Goal: Task Accomplishment & Management: Manage account settings

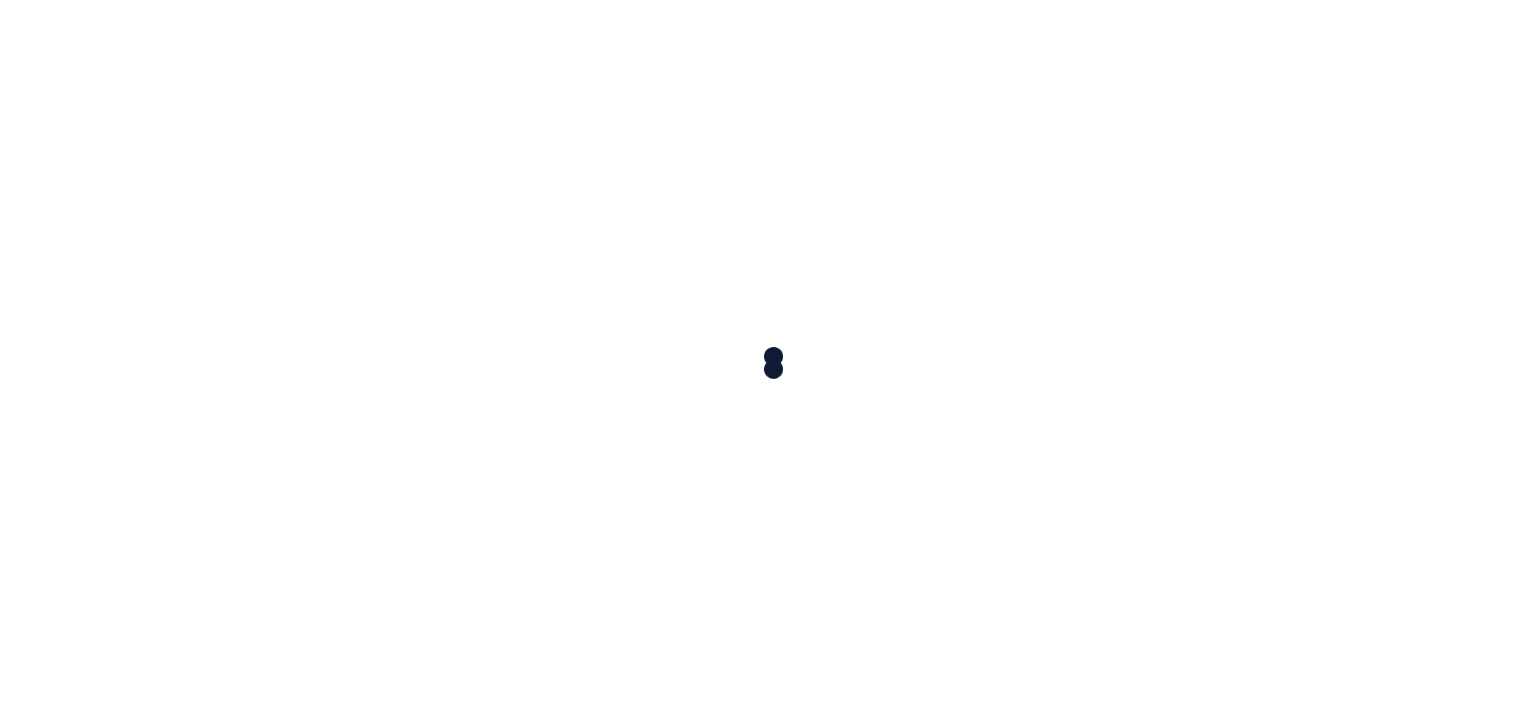
click at [763, 320] on div at bounding box center [764, 362] width 1528 height 725
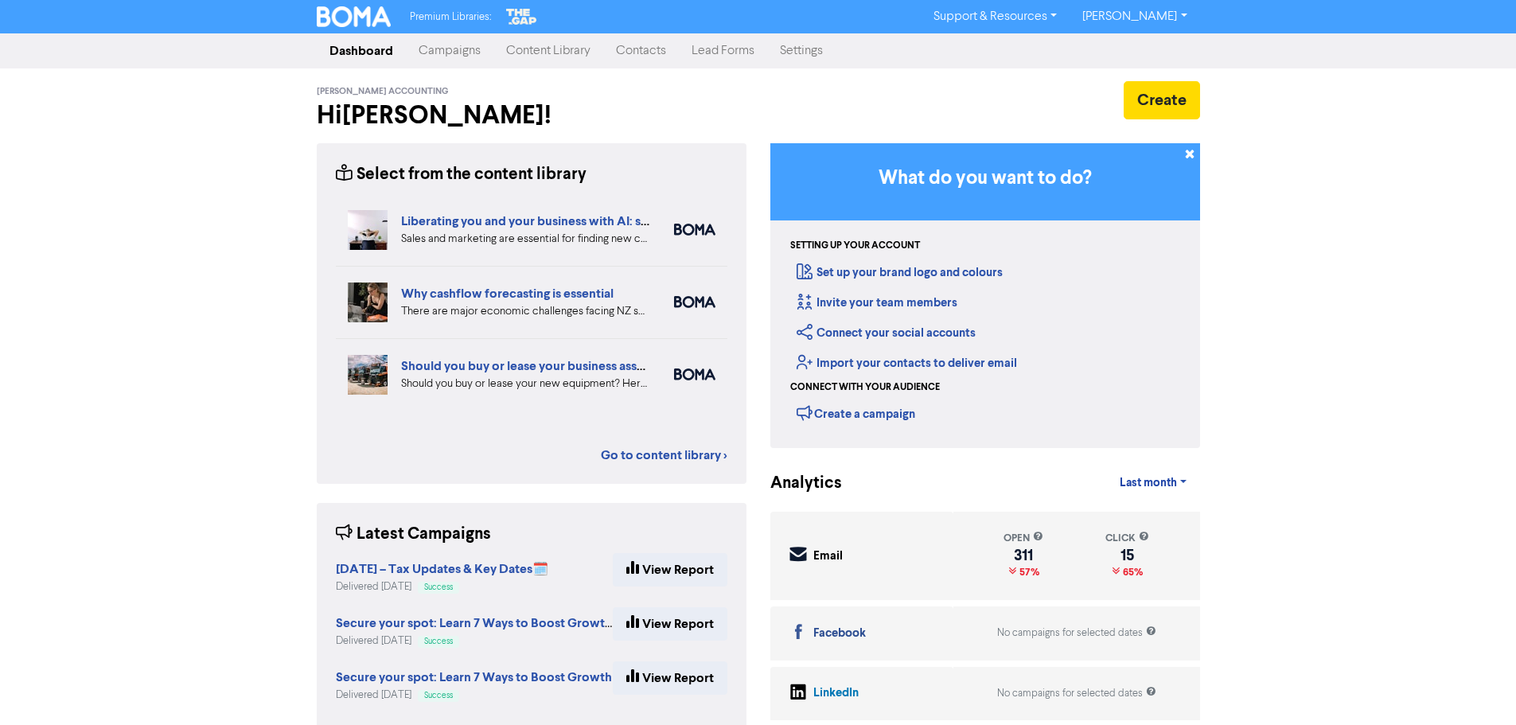
click at [644, 53] on link "Contacts" at bounding box center [641, 51] width 76 height 32
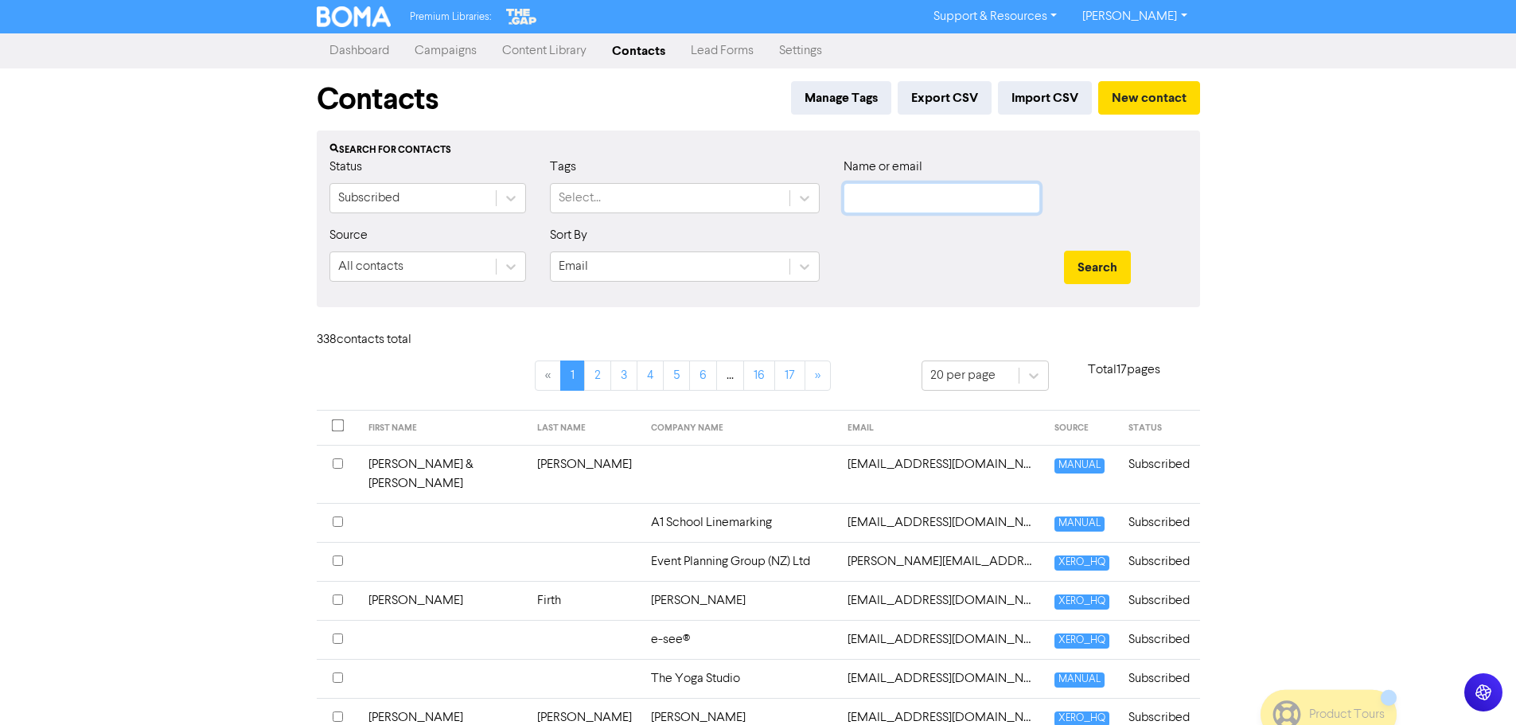
click at [895, 197] on input "text" at bounding box center [941, 198] width 197 height 30
type input "[PERSON_NAME]"
click at [1064, 251] on button "Search" at bounding box center [1097, 267] width 67 height 33
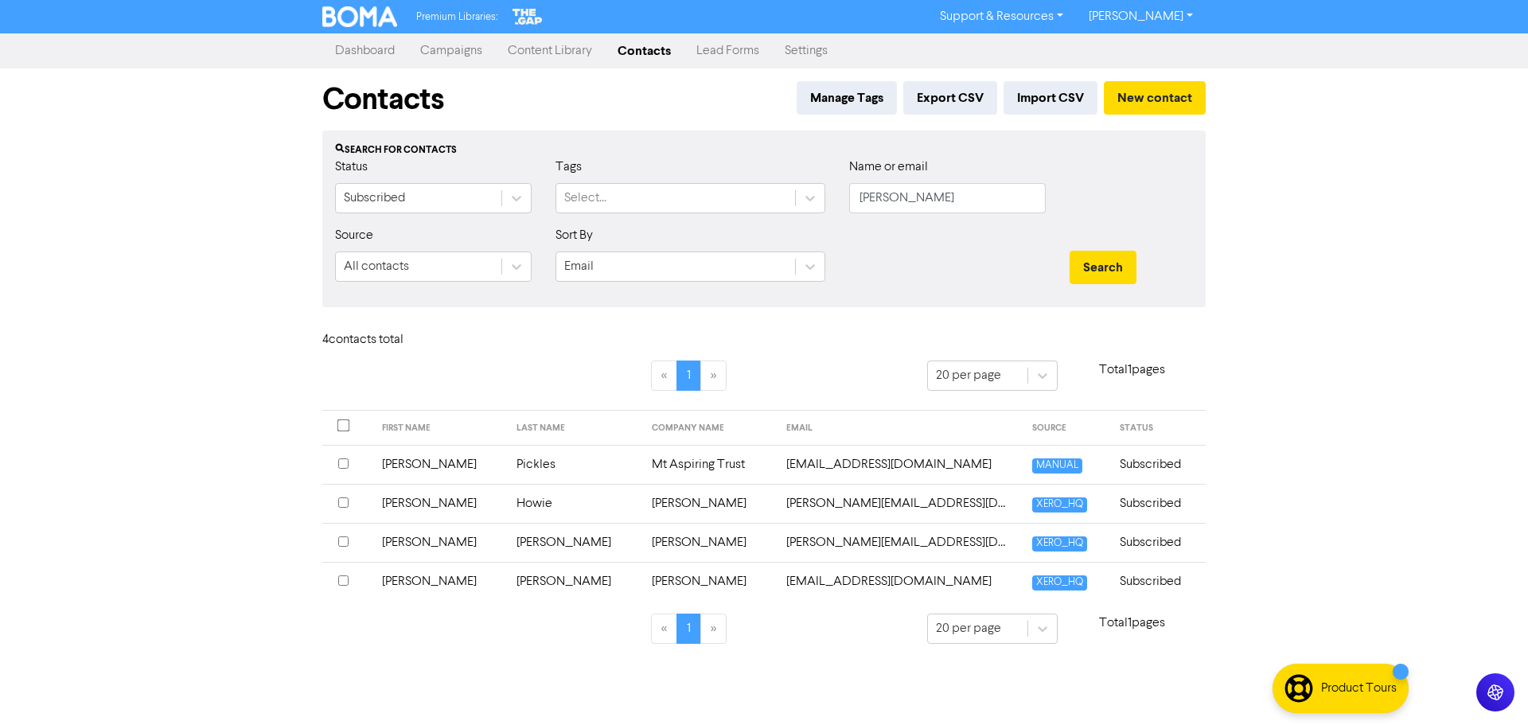
click at [344, 539] on input "checkbox" at bounding box center [343, 541] width 10 height 10
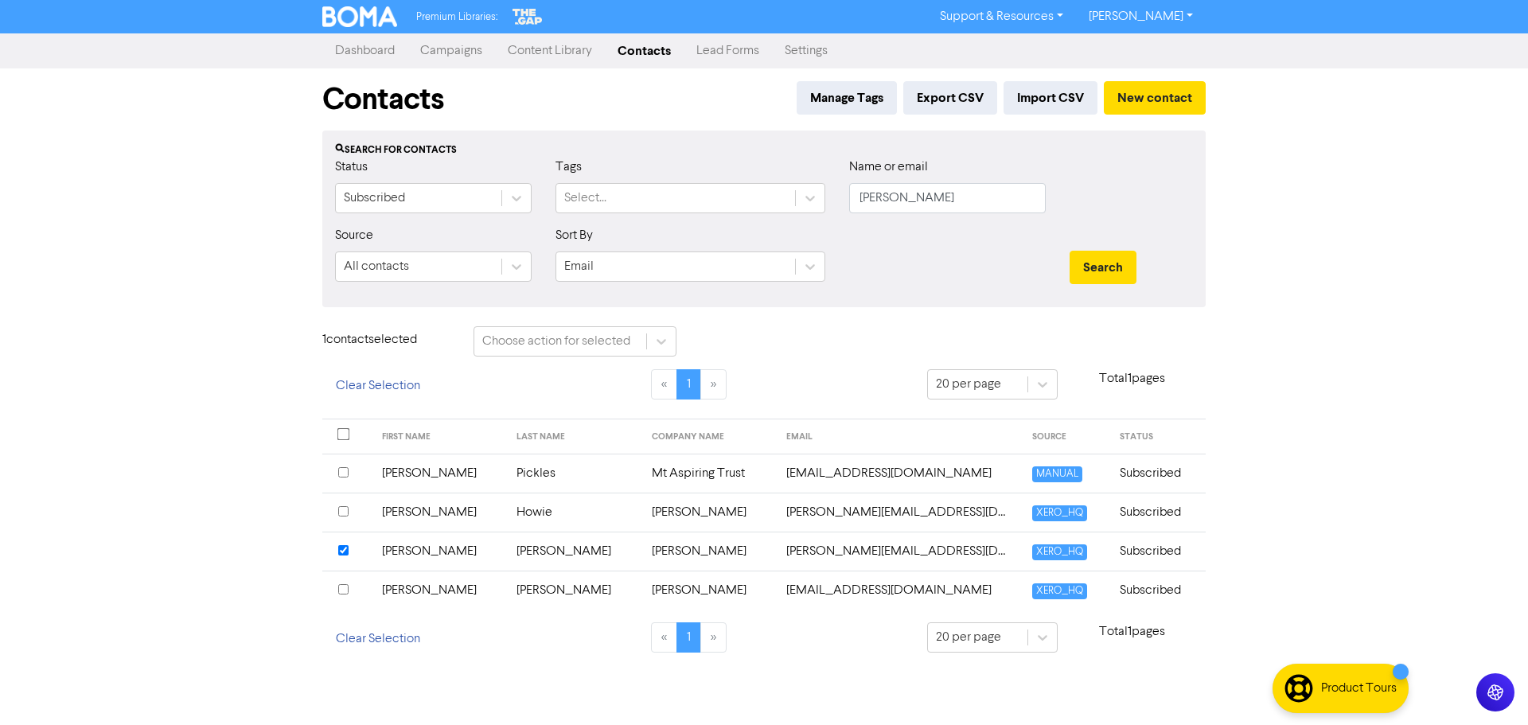
click at [507, 551] on td "[PERSON_NAME]" at bounding box center [574, 550] width 135 height 39
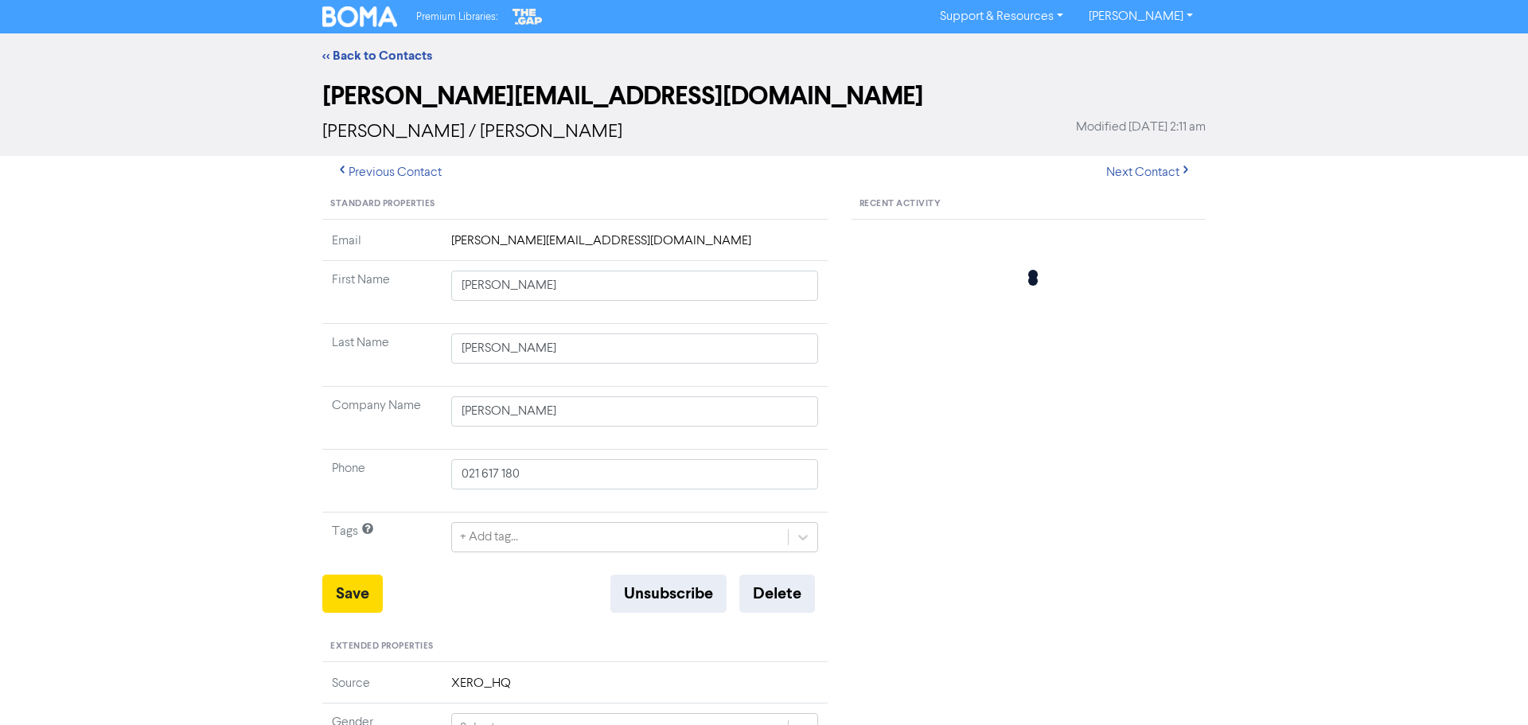
type input "[STREET_ADDRESS][PERSON_NAME][PERSON_NAME]"
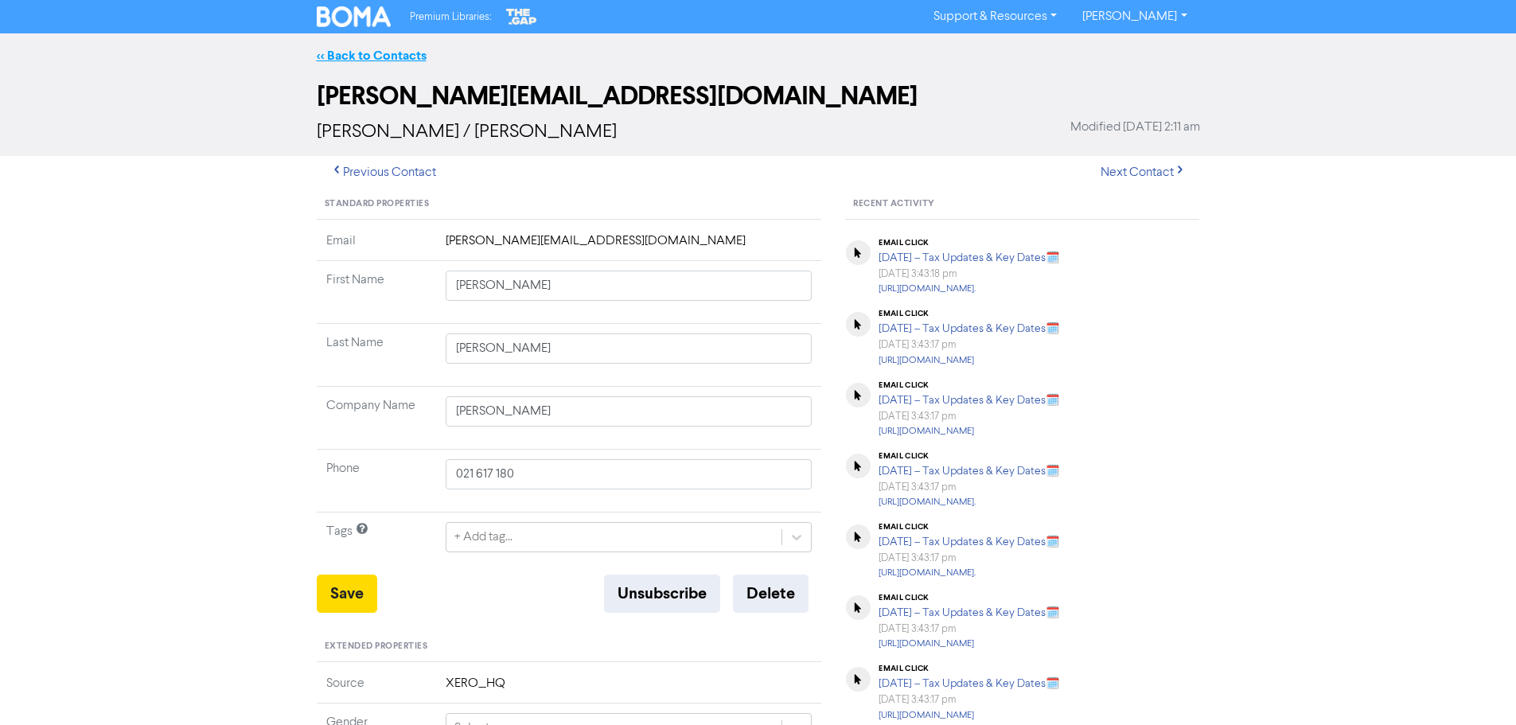
click at [367, 54] on link "<< Back to Contacts" at bounding box center [372, 56] width 110 height 16
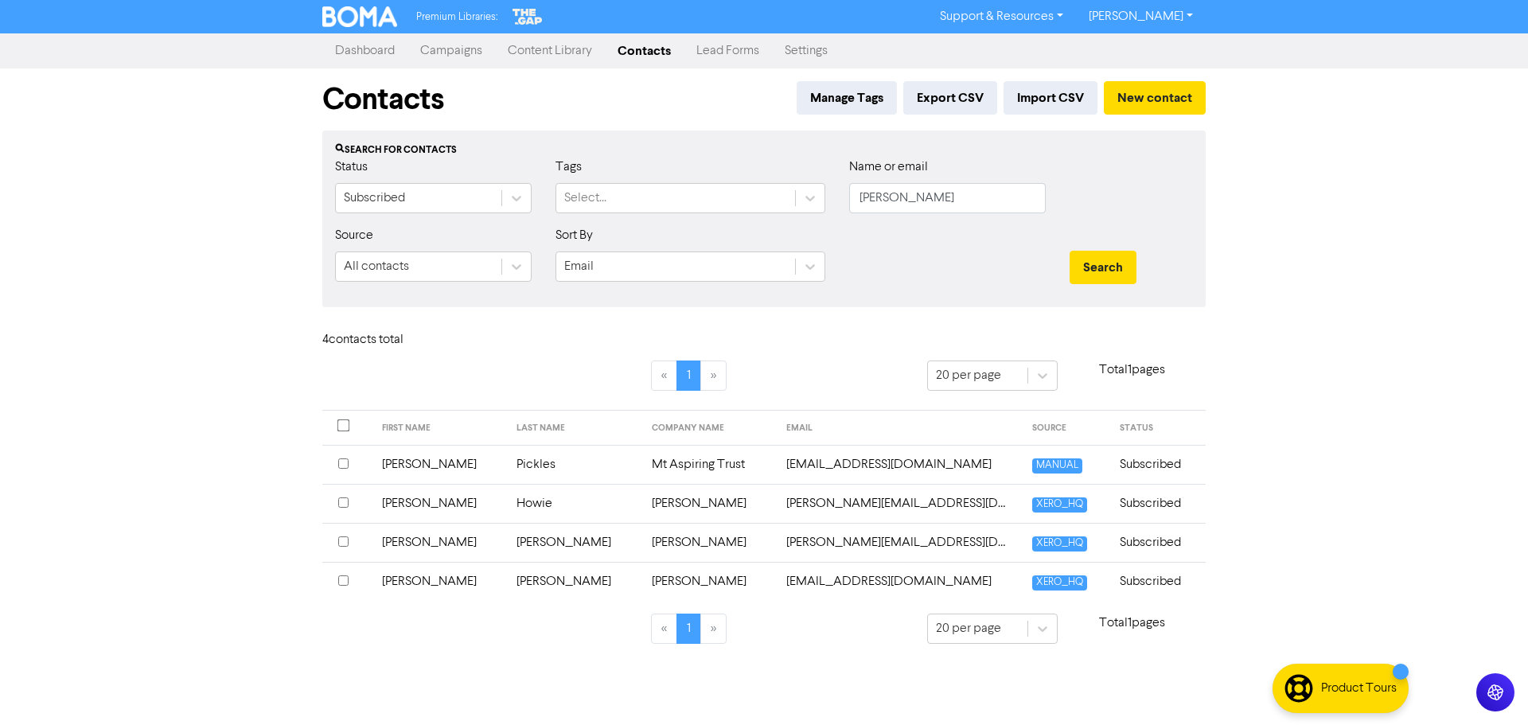
click at [1322, 416] on div "Premium Libraries: Support & Resources Video Tutorials FAQ & Guides Marketing E…" at bounding box center [764, 362] width 1528 height 725
